Goal: Contribute content: Contribute content

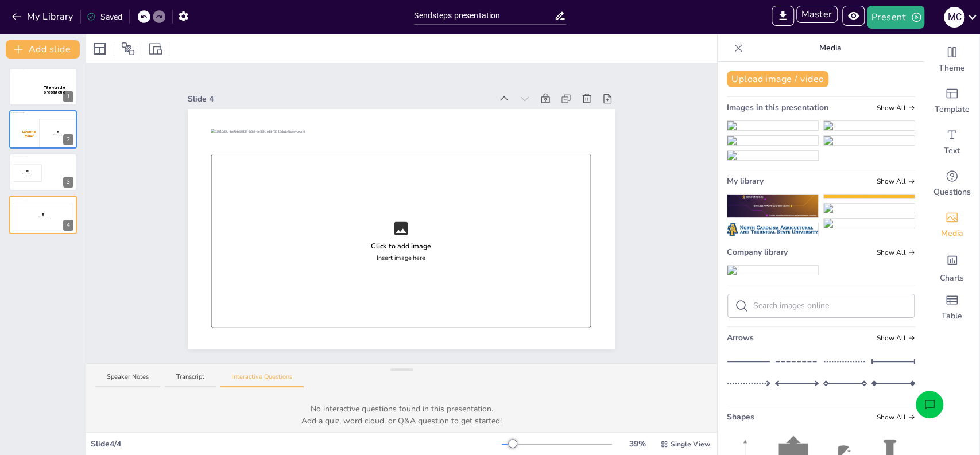
click at [145, 162] on div "Slide 1 Titel van de presentatie Slide 2 Click to add image Insert image here H…" at bounding box center [401, 213] width 631 height 300
click at [31, 93] on div at bounding box center [43, 87] width 69 height 37
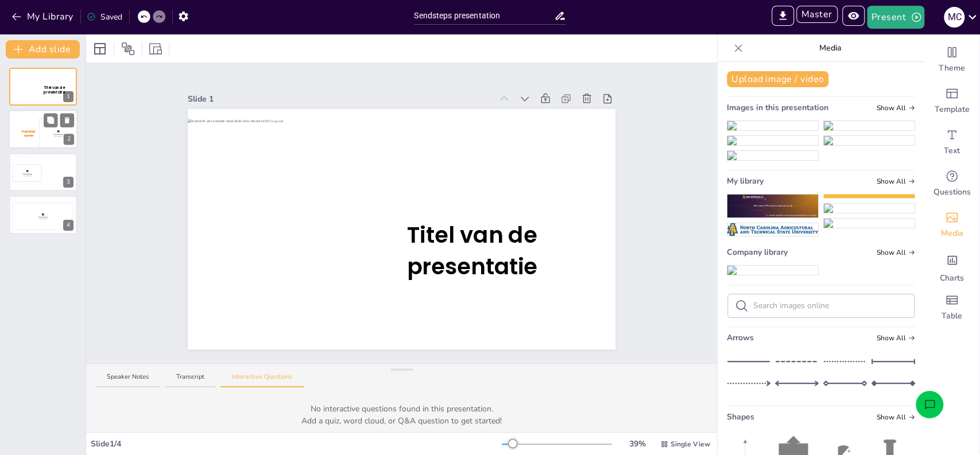
click at [33, 127] on div at bounding box center [43, 128] width 69 height 33
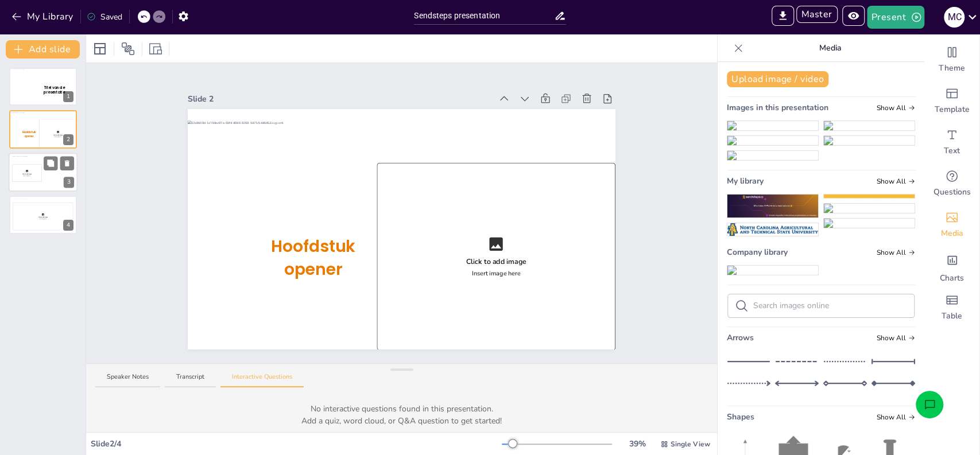
click at [34, 176] on div "Click to add image Insert image here" at bounding box center [26, 173] width 29 height 18
click at [819, 12] on button "Master" at bounding box center [817, 14] width 41 height 17
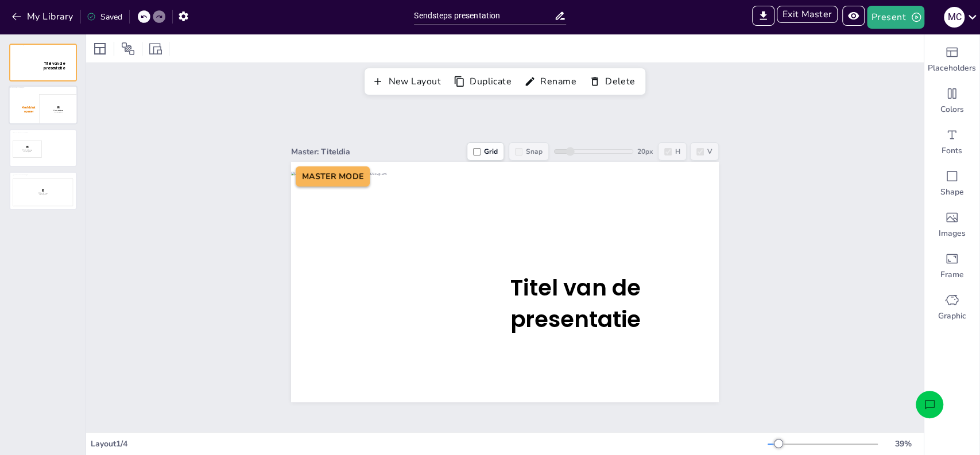
click at [36, 105] on div at bounding box center [43, 105] width 67 height 37
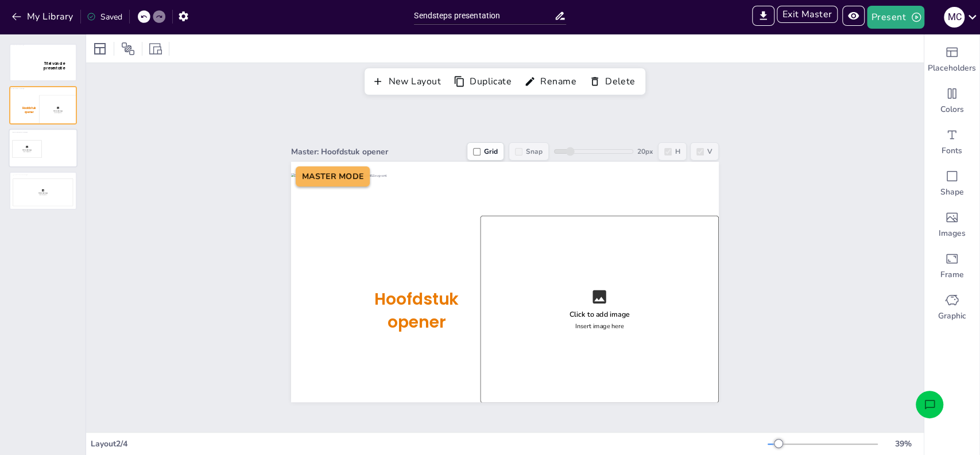
click at [37, 146] on div at bounding box center [43, 148] width 67 height 37
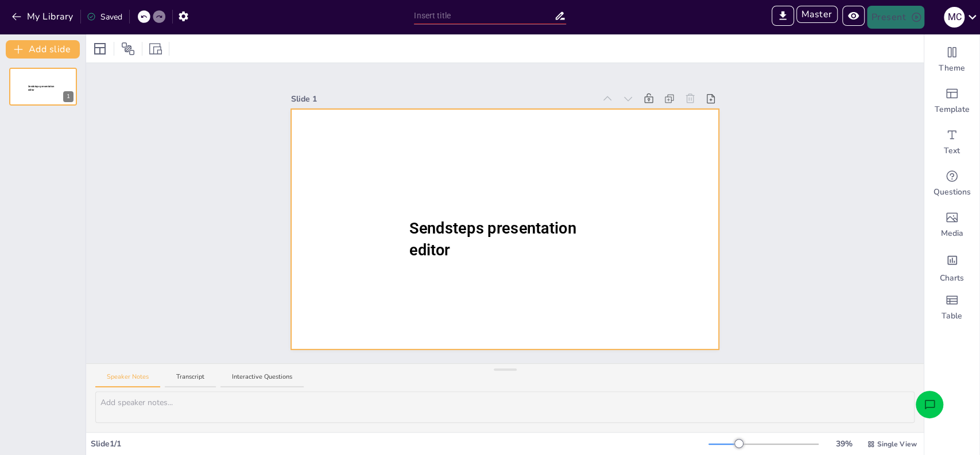
type input "test"
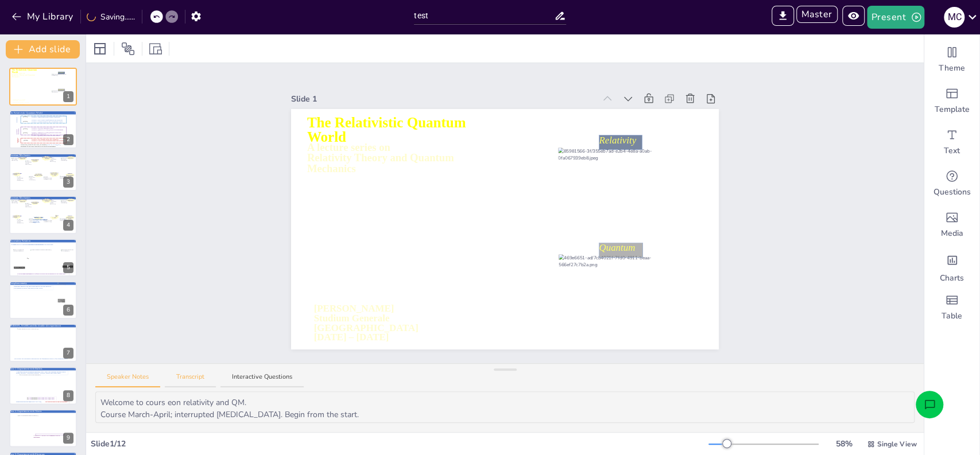
click at [199, 381] on button "Transcript" at bounding box center [190, 381] width 51 height 16
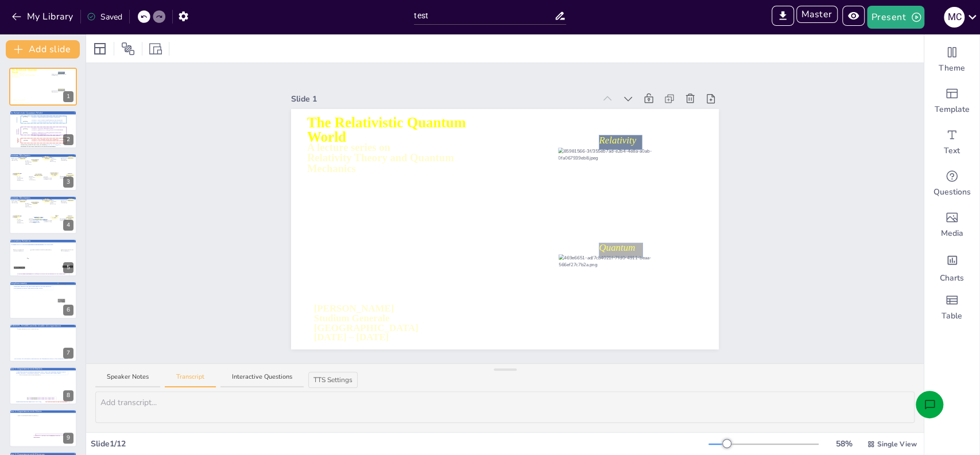
click at [921, 410] on button "Open assistant chat" at bounding box center [930, 405] width 28 height 28
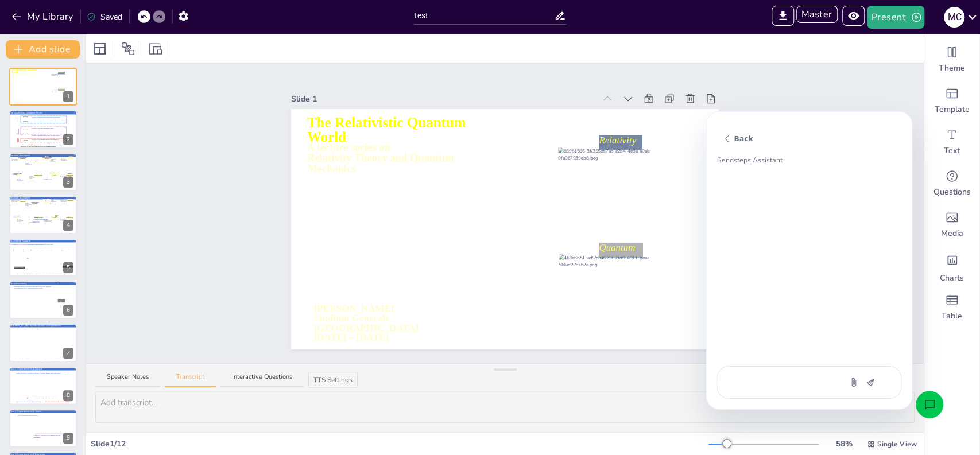
click at [788, 378] on textarea at bounding box center [779, 382] width 96 height 13
type textarea "a"
type textarea "x"
type textarea "ad"
type textarea "x"
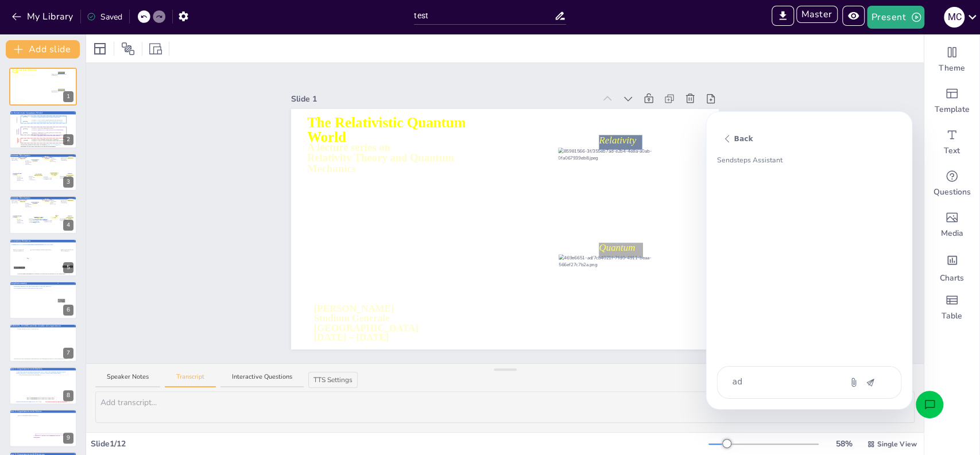
type textarea "add"
type textarea "x"
type textarea "add"
type textarea "x"
type textarea "add a"
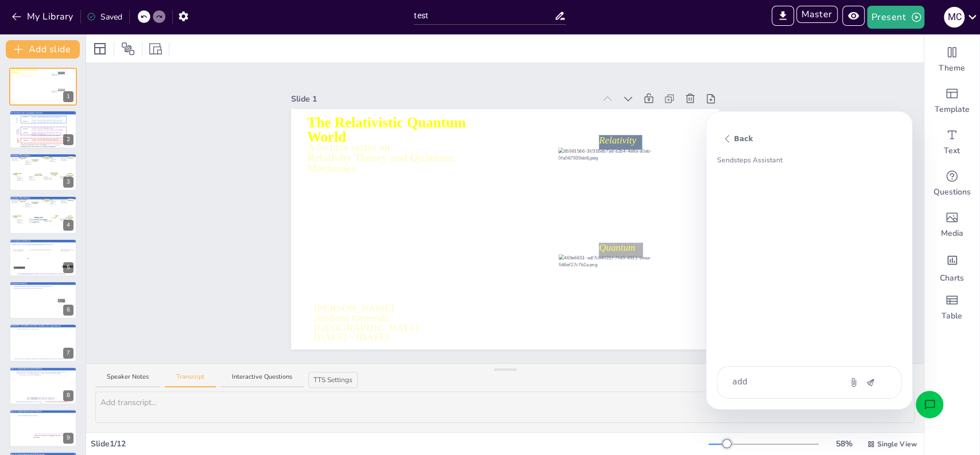
type textarea "x"
type textarea "add a"
type textarea "x"
type textarea "add a t"
type textarea "x"
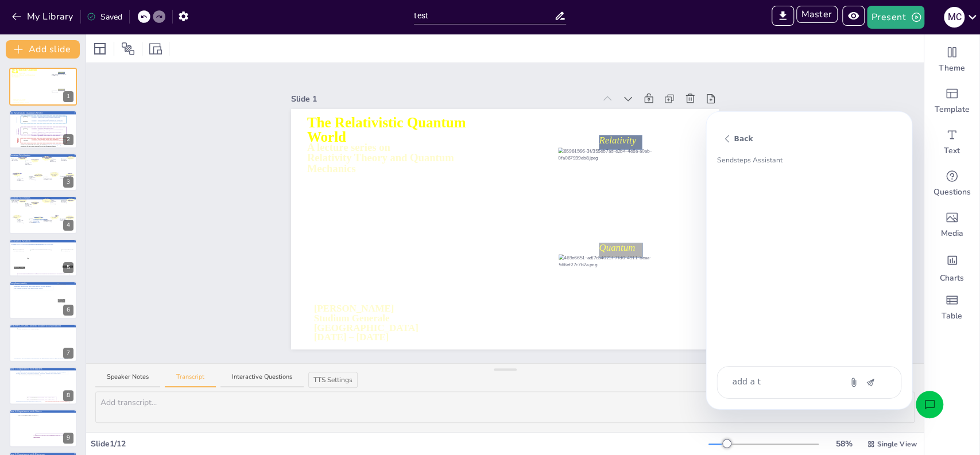
type textarea "add a tr"
type textarea "x"
type textarea "add a tra"
type textarea "x"
type textarea "add a tran"
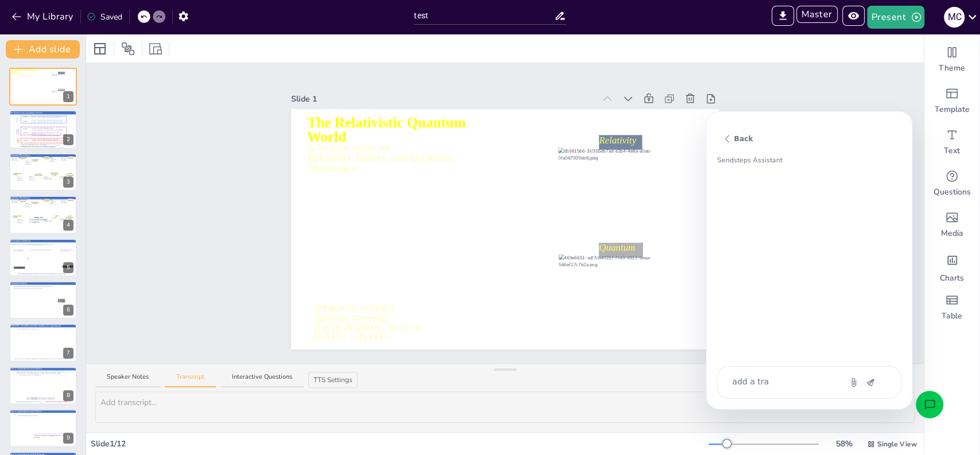
type textarea "x"
type textarea "add a trans"
type textarea "x"
type textarea "add a transc"
type textarea "x"
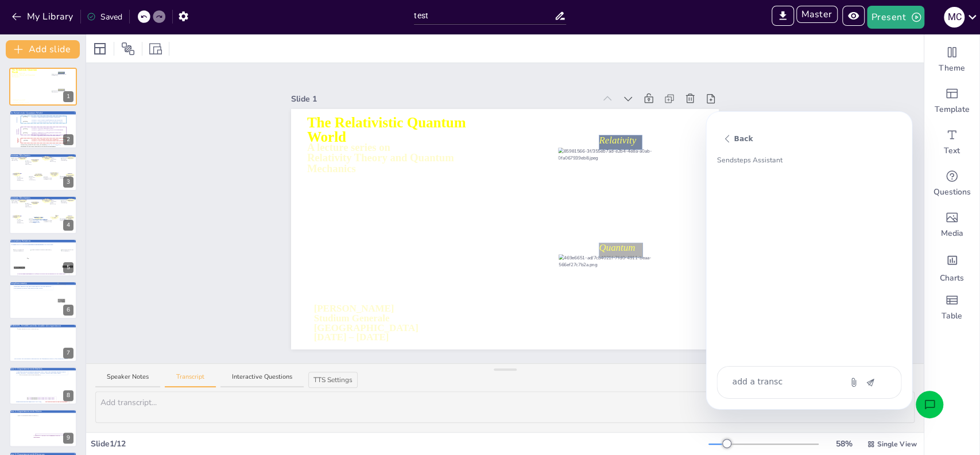
type textarea "add a transcr"
type textarea "x"
type textarea "add a transcri"
type textarea "x"
type textarea "add a transcrip"
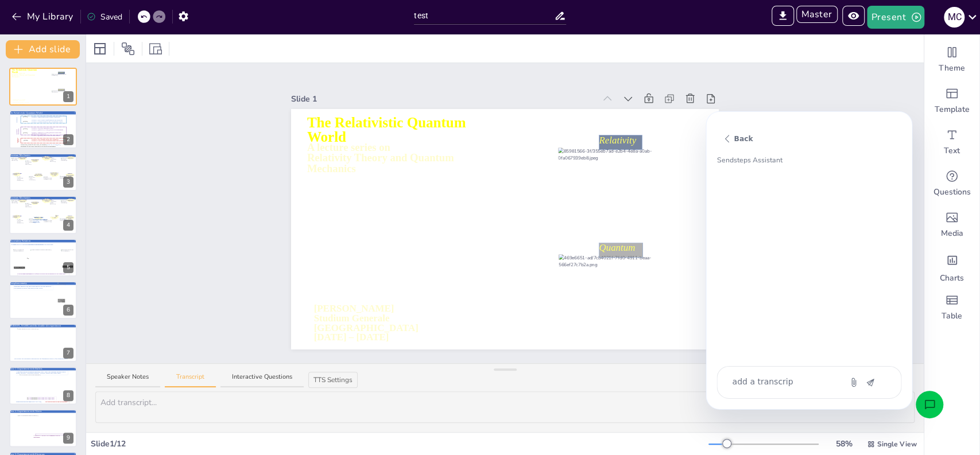
type textarea "x"
type textarea "add a transcript"
type textarea "x"
type textarea "add a transcript"
type textarea "x"
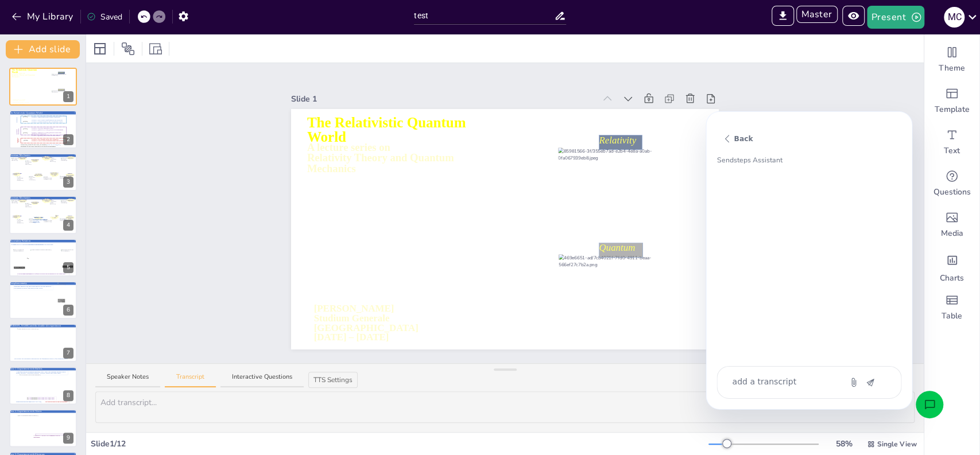
type textarea "add a transcript t"
type textarea "x"
type textarea "add a transcript to"
type textarea "x"
type textarea "add a transcript to"
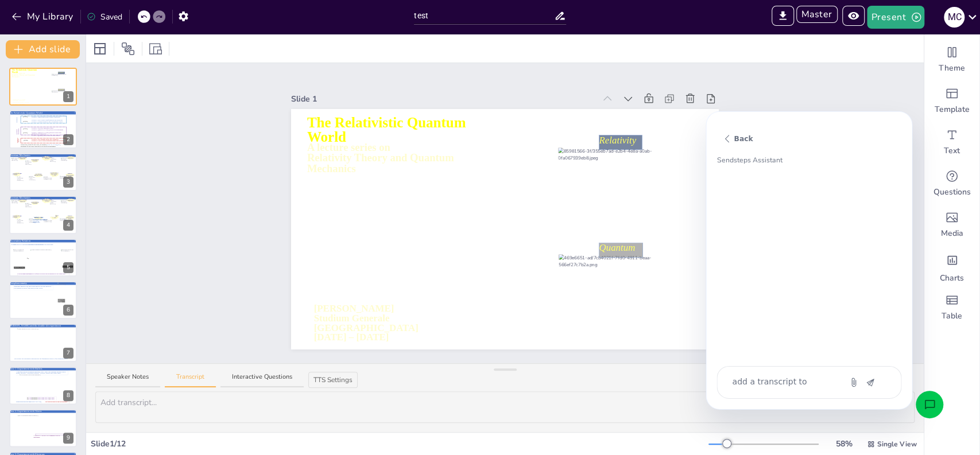
type textarea "x"
type textarea "add a transcript to e"
type textarea "x"
type textarea "add a transcript to ev"
type textarea "x"
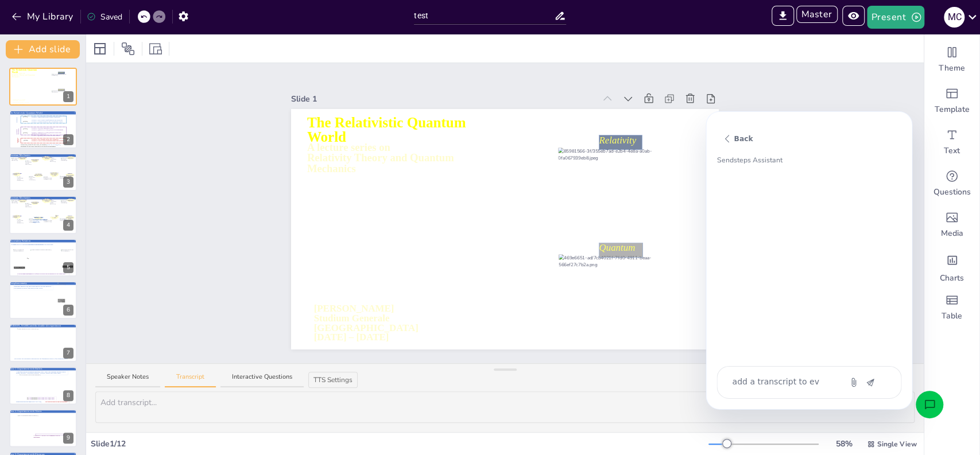
type textarea "add a transcript to eve"
type textarea "x"
type textarea "add a transcript to ever"
type textarea "x"
type textarea "add a transcript to every"
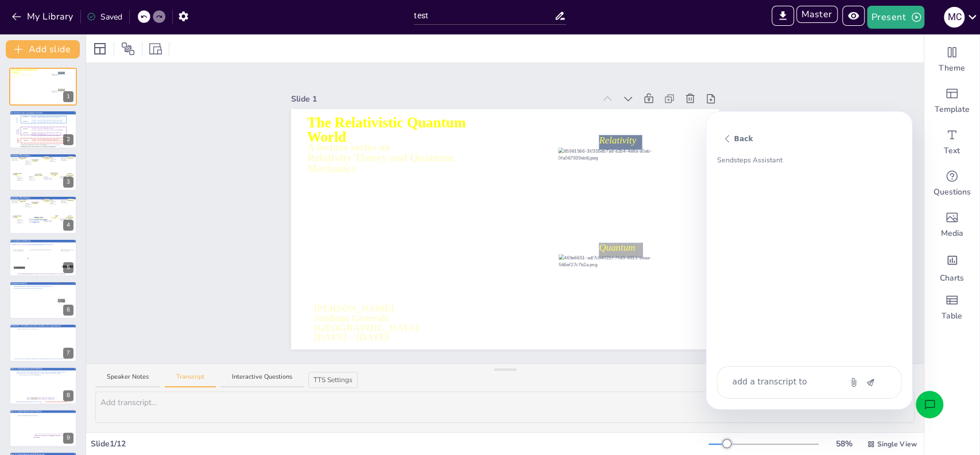
type textarea "x"
type textarea "add a transcript to every"
type textarea "x"
type textarea "add a transcript to every s"
type textarea "x"
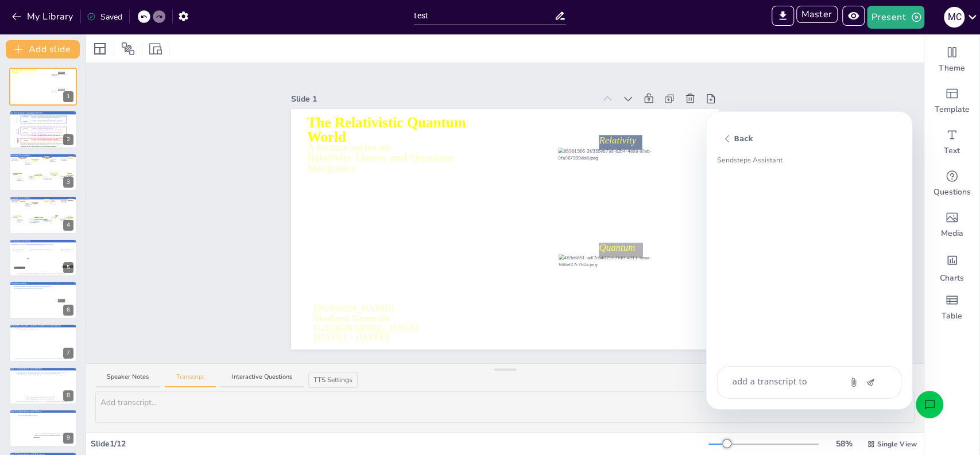
type textarea "add a transcript to every sl"
type textarea "x"
type textarea "add a transcript to every sli"
type textarea "x"
type textarea "add a transcript to every slid"
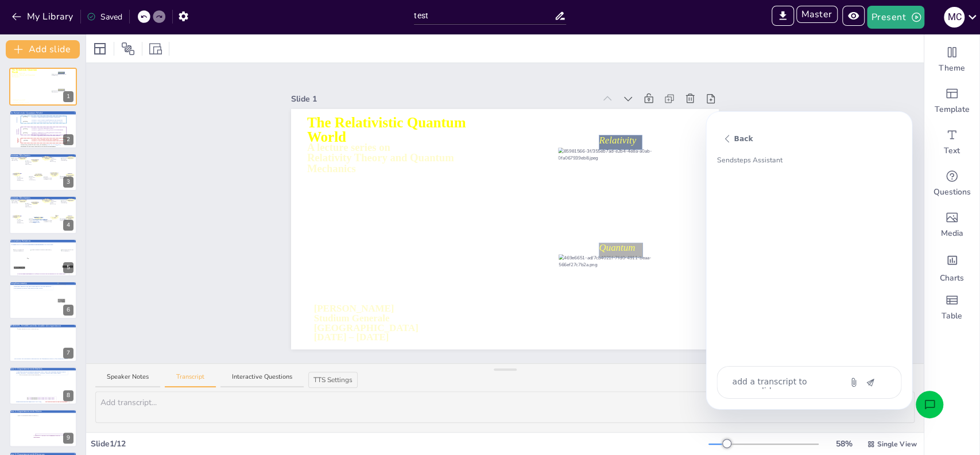
type textarea "x"
type textarea "add a transcript to every slide"
type textarea "x"
type textarea "add a transcript to every slide"
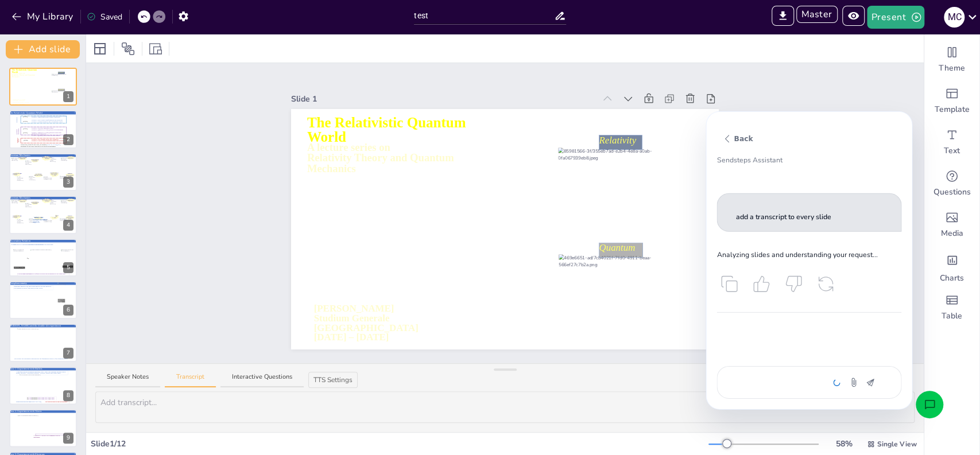
type textarea "Welcome to our lecture series on Relativity Theory and Quantum Mechanics, title…"
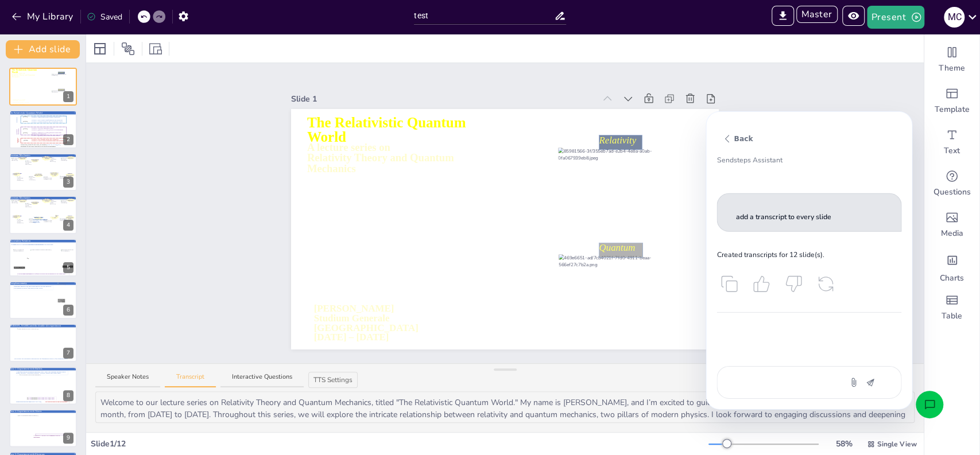
click at [936, 407] on button "Open assistant chat" at bounding box center [930, 405] width 28 height 28
